Goal: Transaction & Acquisition: Obtain resource

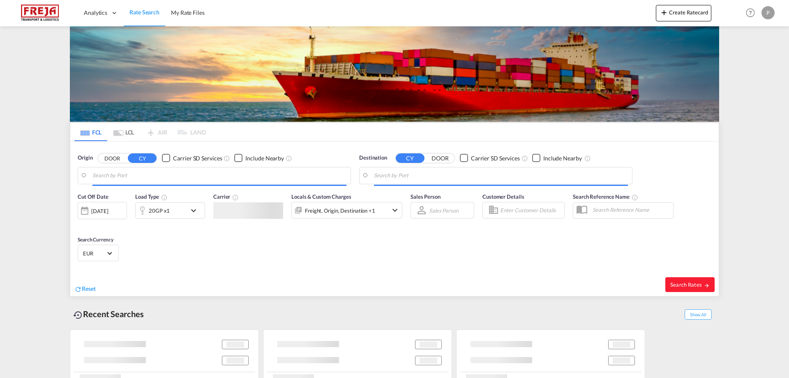
type input "[PERSON_NAME] ([PERSON_NAME]), [GEOGRAPHIC_DATA]"
type input "[GEOGRAPHIC_DATA] ([GEOGRAPHIC_DATA]), DKCPH"
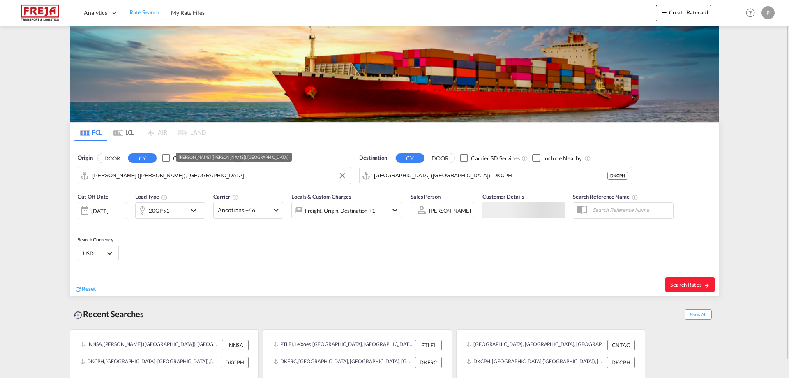
click at [222, 181] on input "[PERSON_NAME] ([PERSON_NAME]), [GEOGRAPHIC_DATA]" at bounding box center [220, 175] width 254 height 12
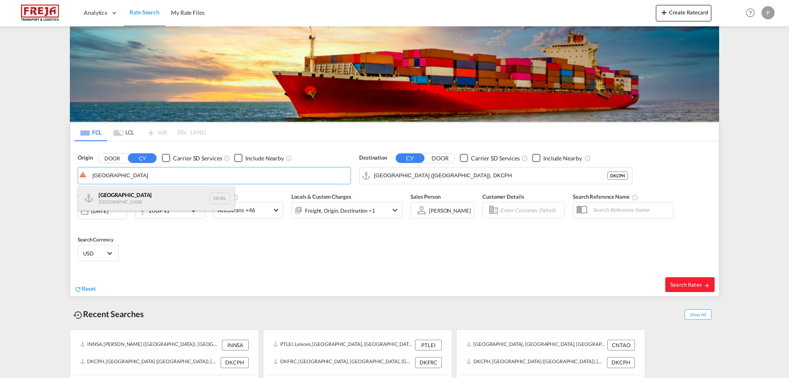
click at [177, 194] on div "Helsingborg [GEOGRAPHIC_DATA] SEHEL" at bounding box center [156, 198] width 156 height 25
type input "[GEOGRAPHIC_DATA], [GEOGRAPHIC_DATA]"
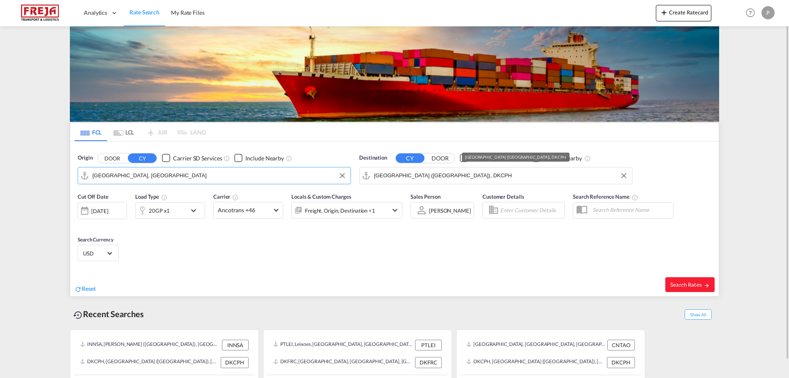
click at [472, 171] on input "[GEOGRAPHIC_DATA] ([GEOGRAPHIC_DATA]), DKCPH" at bounding box center [501, 175] width 254 height 12
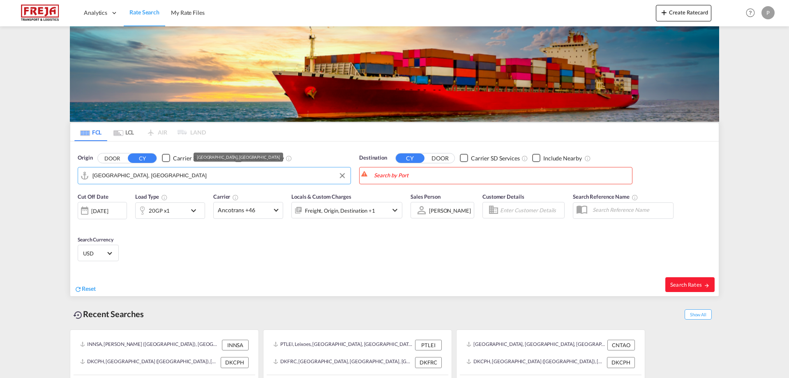
click at [193, 181] on input "[GEOGRAPHIC_DATA], [GEOGRAPHIC_DATA]" at bounding box center [220, 175] width 254 height 12
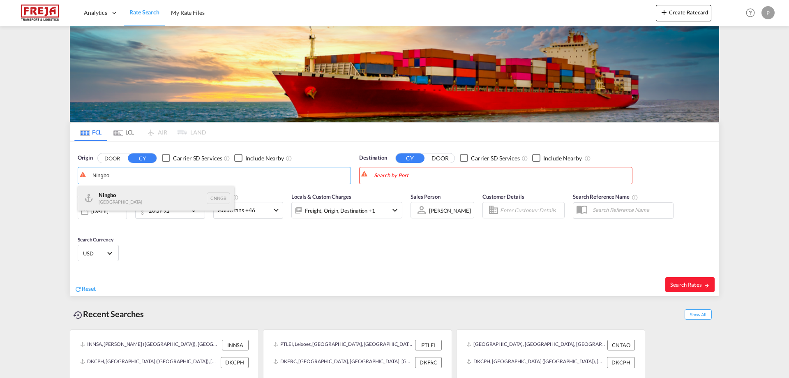
click at [159, 191] on div "Ningbo China CNNGB" at bounding box center [156, 198] width 156 height 25
type input "Ningbo, CNNGB"
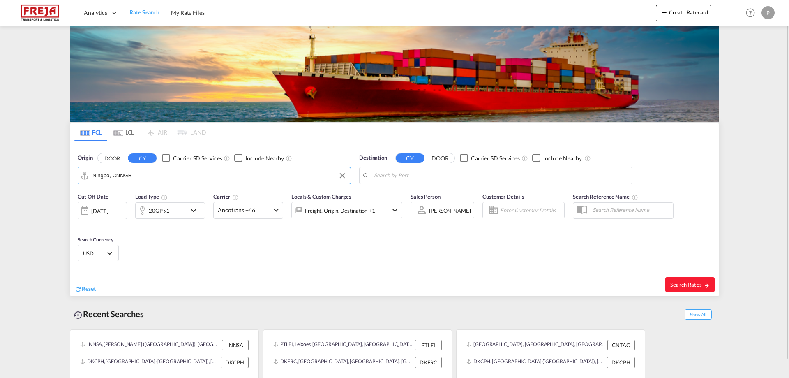
click at [419, 176] on body "Analytics Reports Dashboard Rate Search My Rate Files Analytics" at bounding box center [394, 189] width 789 height 378
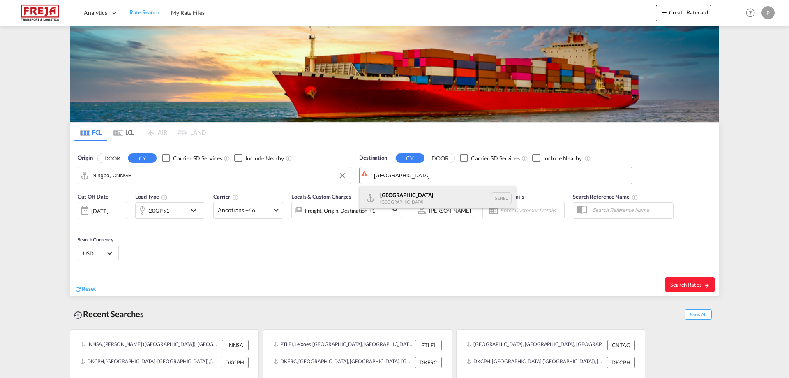
click at [417, 192] on div "Helsingborg [GEOGRAPHIC_DATA] [GEOGRAPHIC_DATA]" at bounding box center [438, 198] width 156 height 25
type input "[GEOGRAPHIC_DATA], [GEOGRAPHIC_DATA]"
click at [683, 286] on span "Search Rates" at bounding box center [690, 284] width 39 height 7
type input "CNNGB to SEHEL / [DATE]"
